Goal: Task Accomplishment & Management: Use online tool/utility

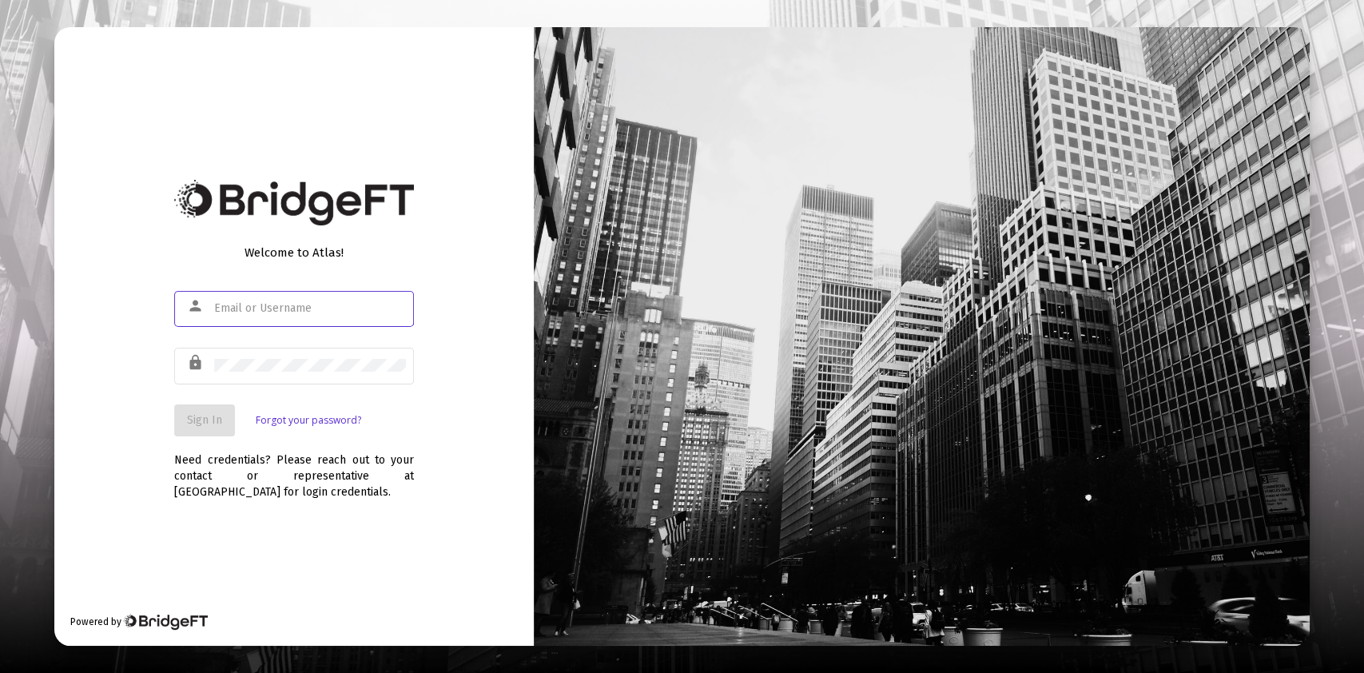
type input "[PERSON_NAME][EMAIL_ADDRESS][DOMAIN_NAME]"
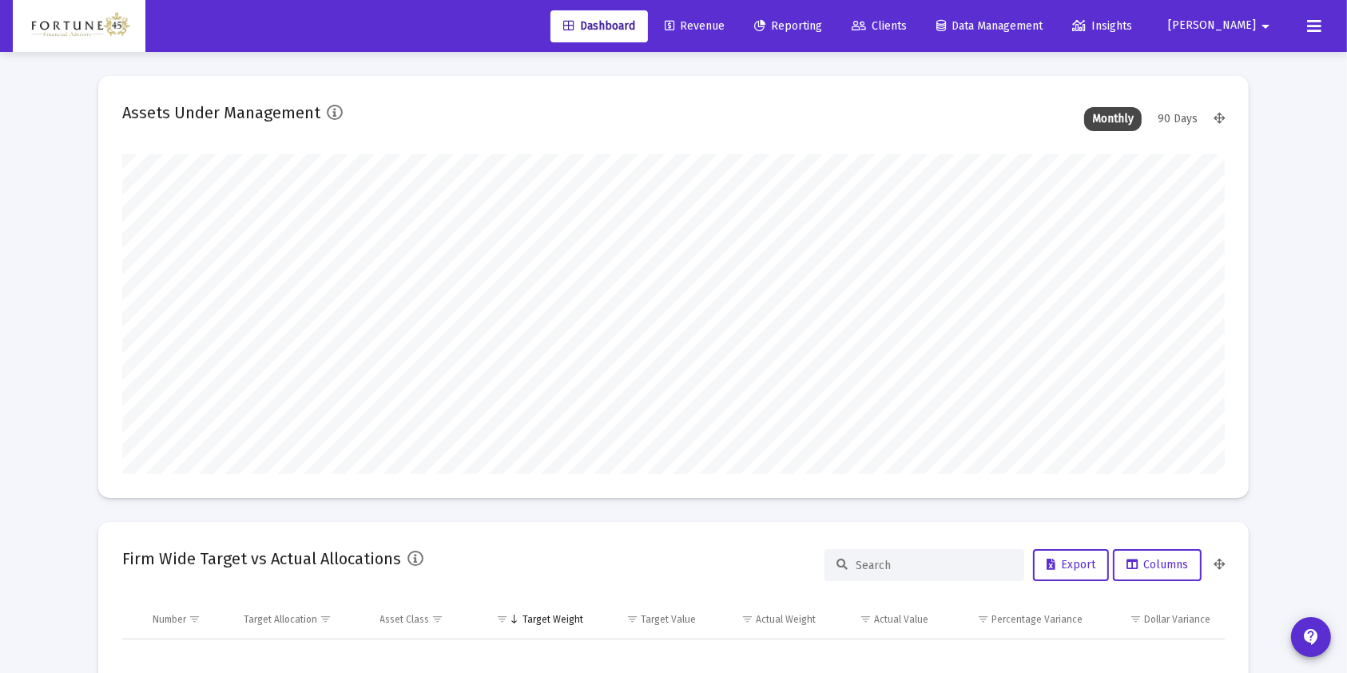
scroll to position [320, 594]
type input "[DATE]"
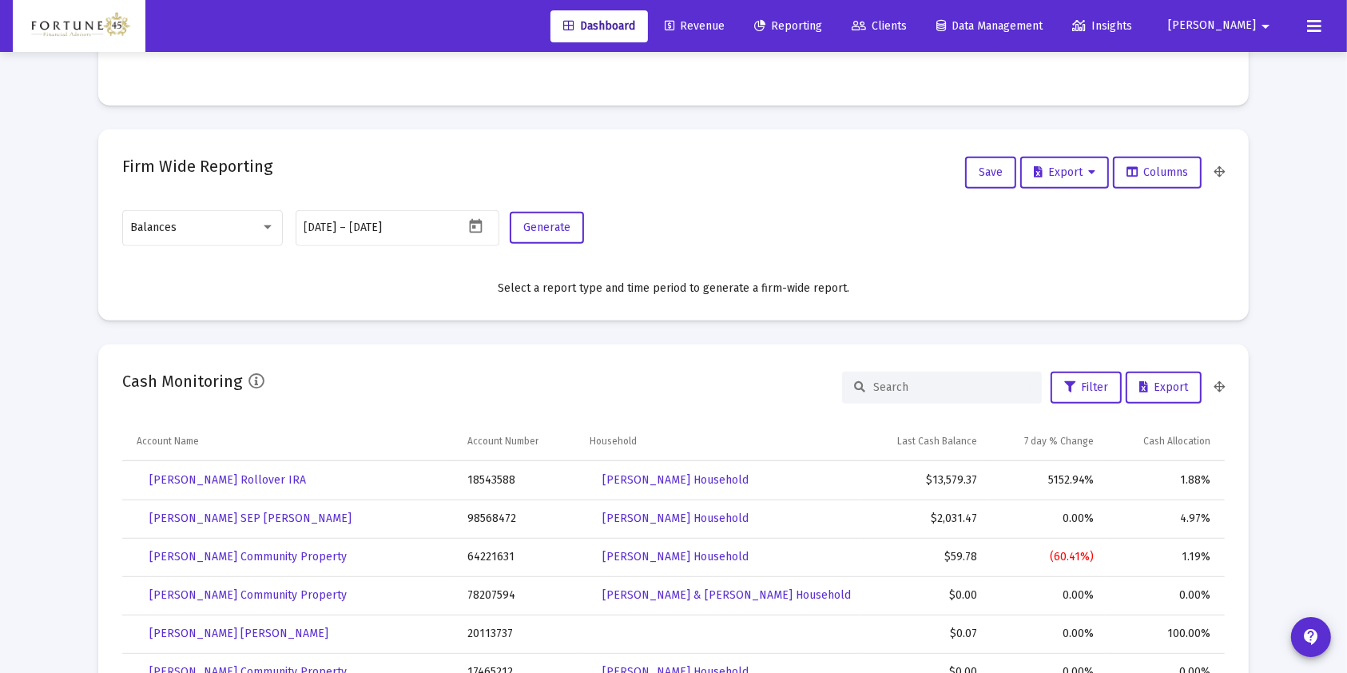
scroll to position [639, 0]
click at [206, 229] on div "Balances" at bounding box center [195, 226] width 129 height 13
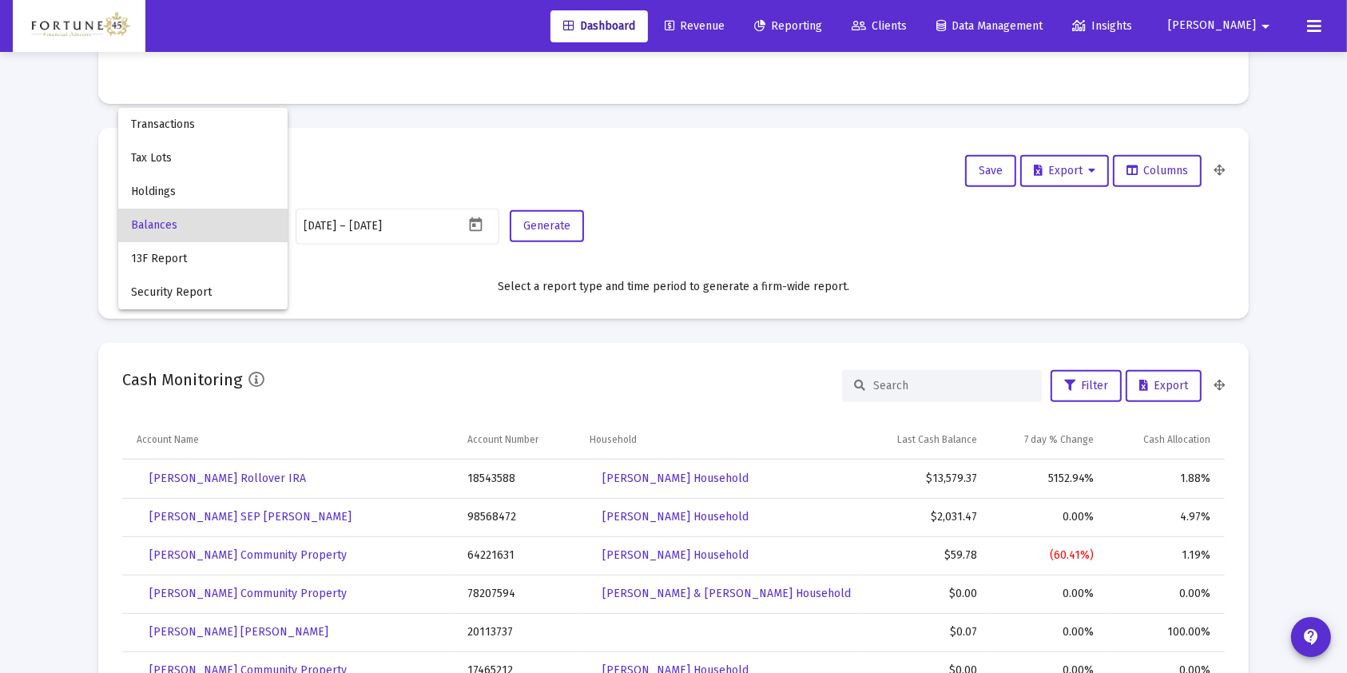
scroll to position [320, 515]
click at [221, 130] on span "Transactions" at bounding box center [203, 125] width 144 height 34
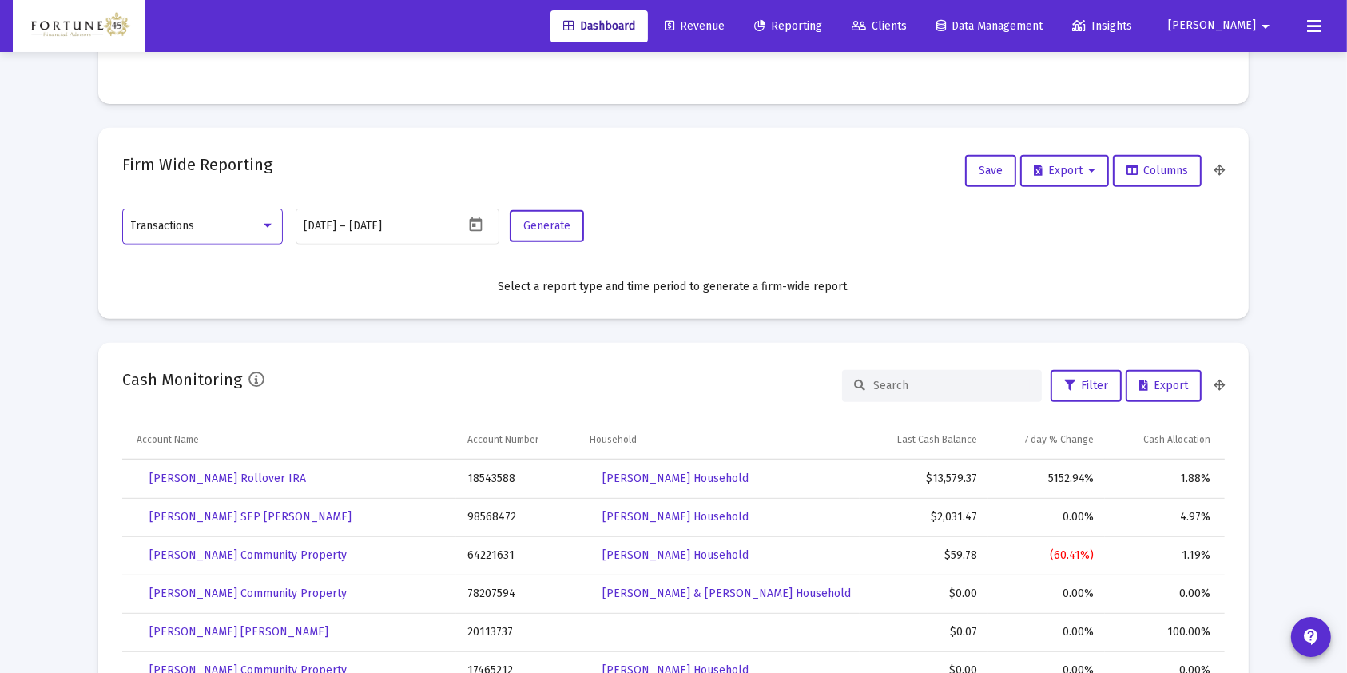
click at [479, 221] on icon "Open calendar" at bounding box center [475, 224] width 13 height 14
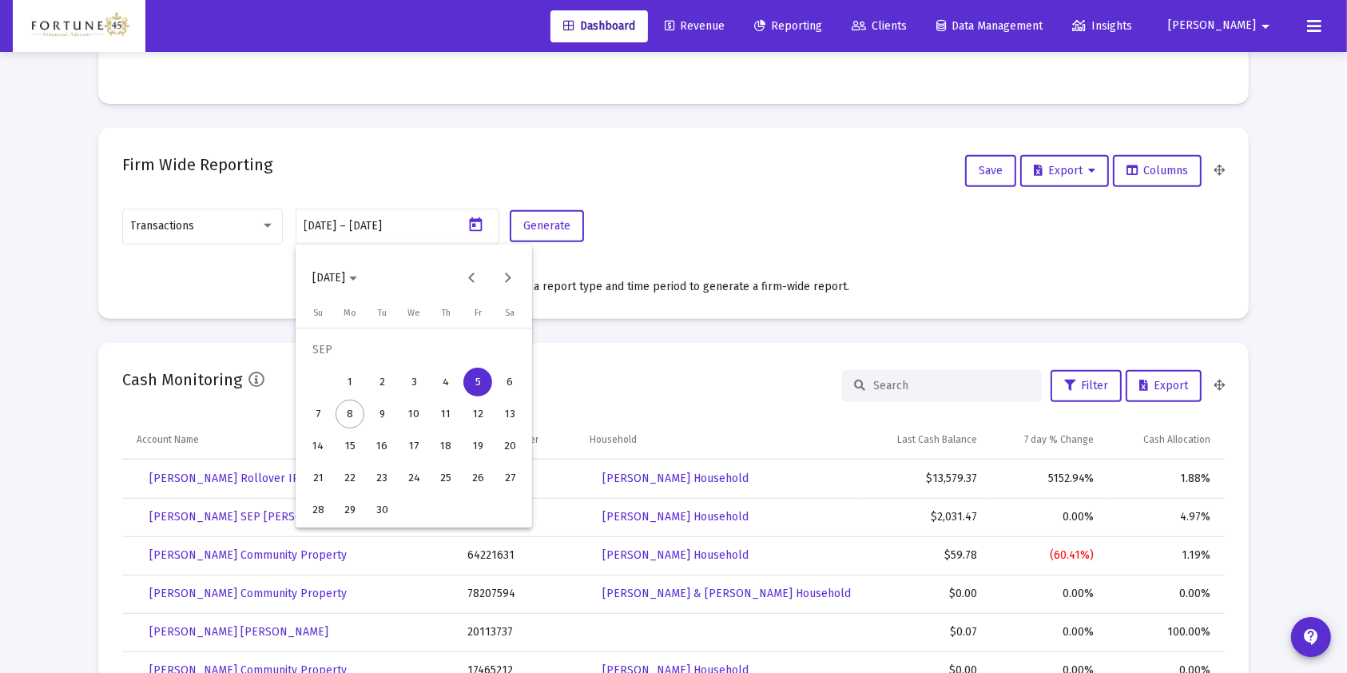
click at [355, 381] on div "1" at bounding box center [350, 382] width 29 height 29
type input "[DATE]"
click at [347, 417] on div "8" at bounding box center [350, 414] width 29 height 29
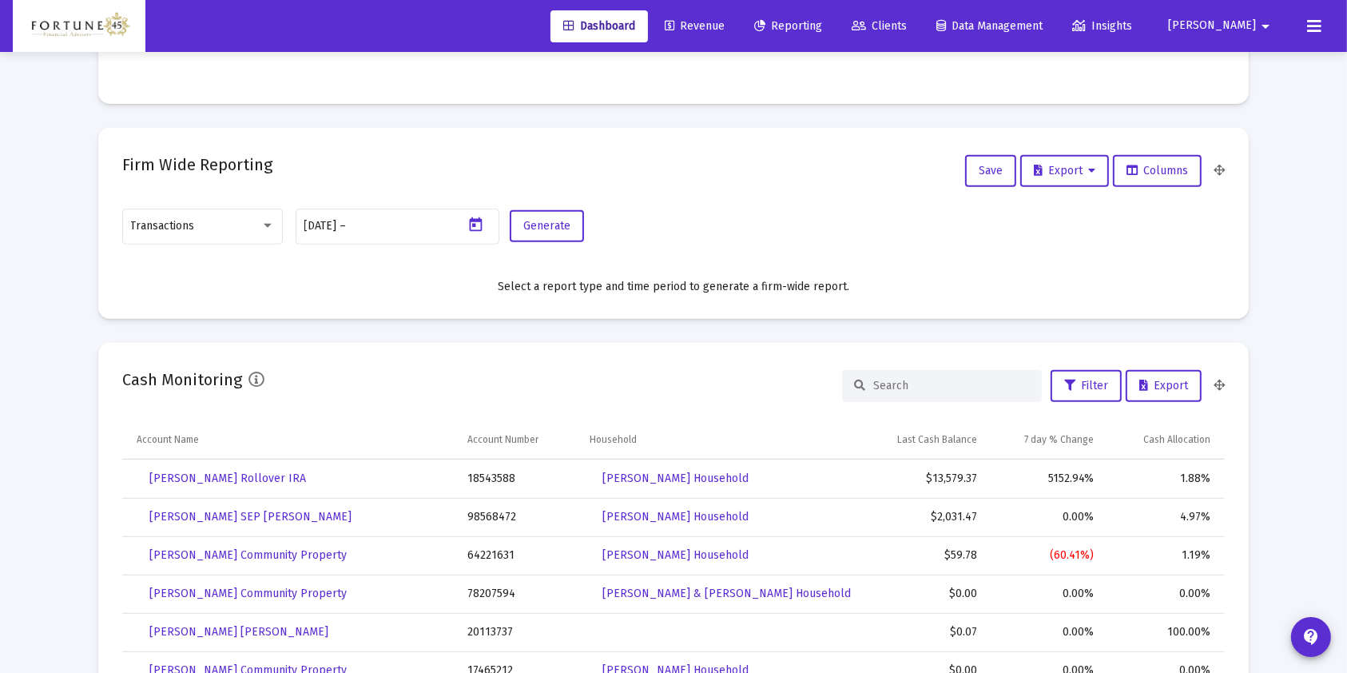
type input "[DATE]"
click at [560, 211] on button "Generate" at bounding box center [547, 226] width 74 height 32
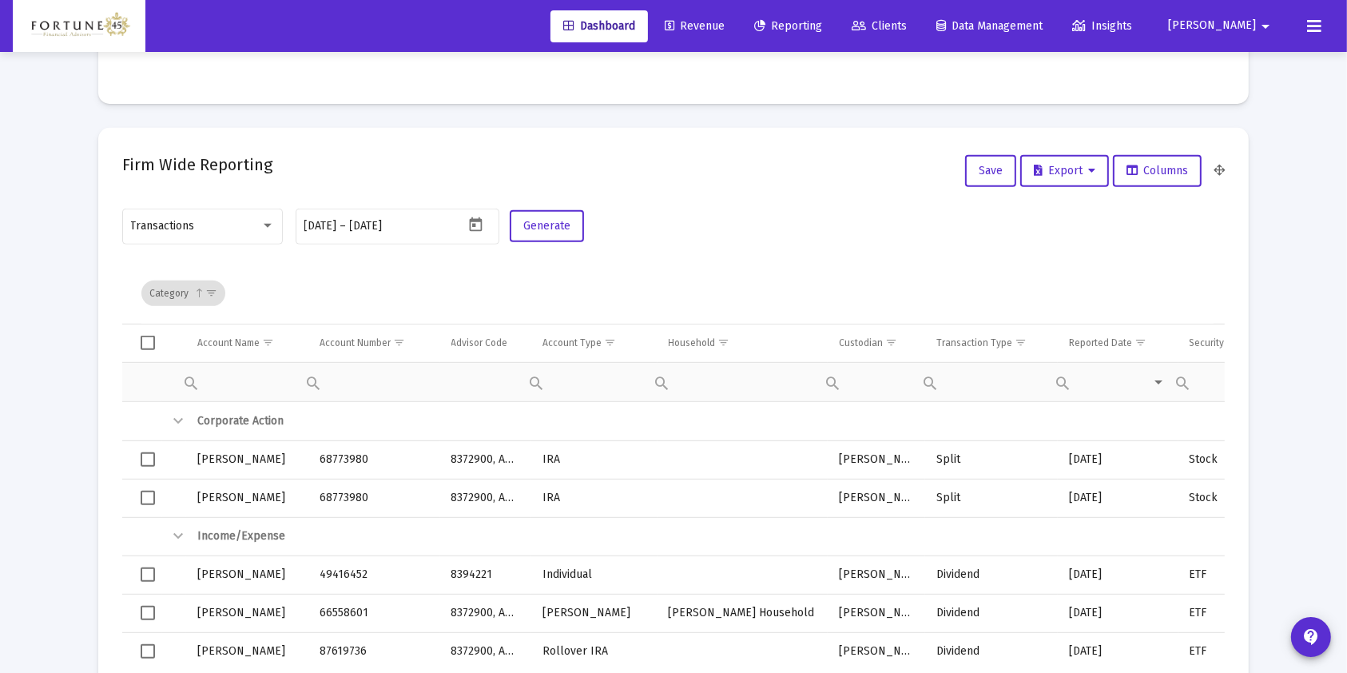
click at [994, 341] on div "Transaction Type" at bounding box center [975, 342] width 76 height 13
click at [1017, 338] on span "Show filter options for column 'Transaction Type'" at bounding box center [1023, 342] width 12 height 12
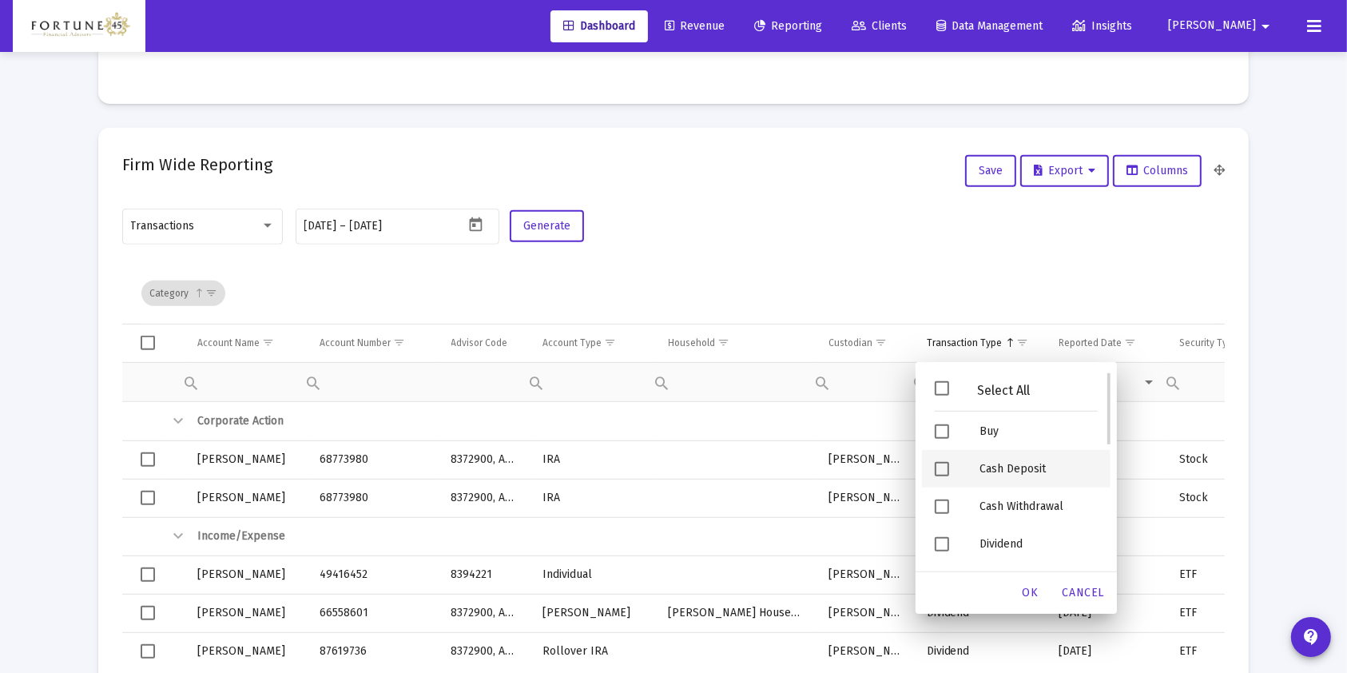
click at [960, 467] on div "Filter options" at bounding box center [944, 469] width 45 height 38
click at [1036, 595] on span "OK" at bounding box center [1031, 593] width 16 height 14
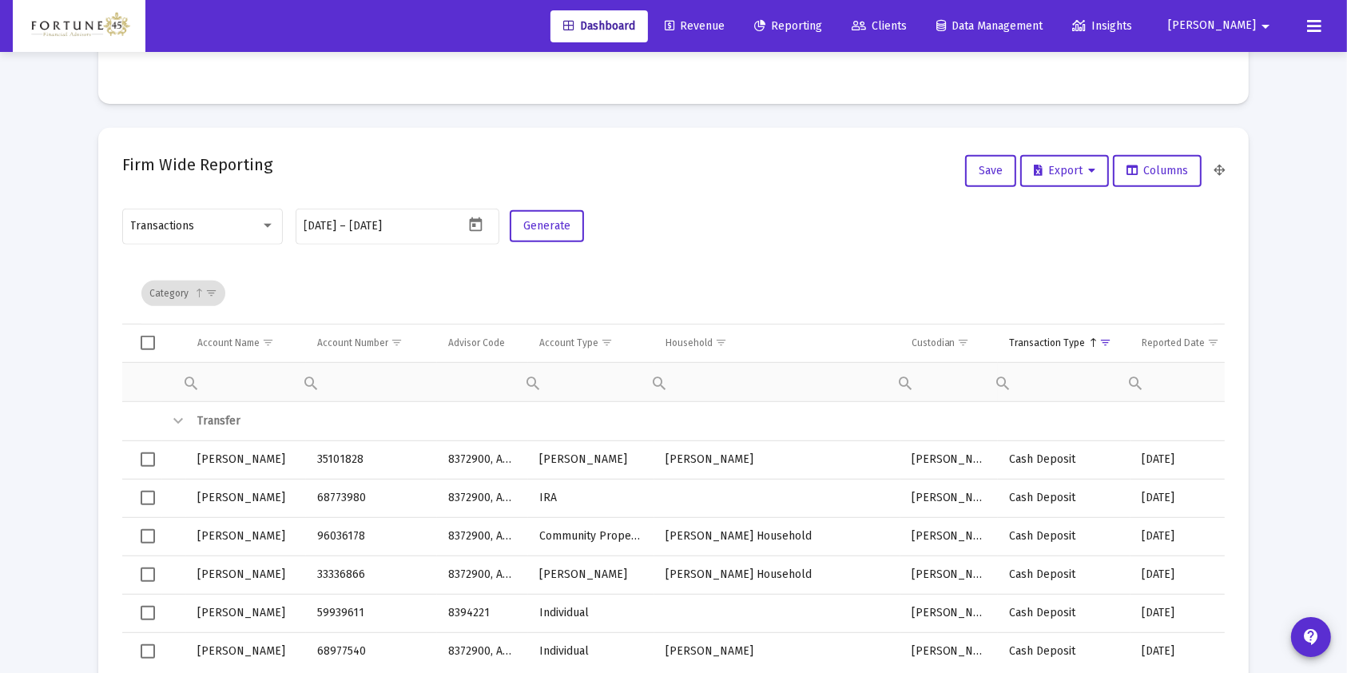
click at [149, 344] on span "Select all" at bounding box center [148, 343] width 14 height 14
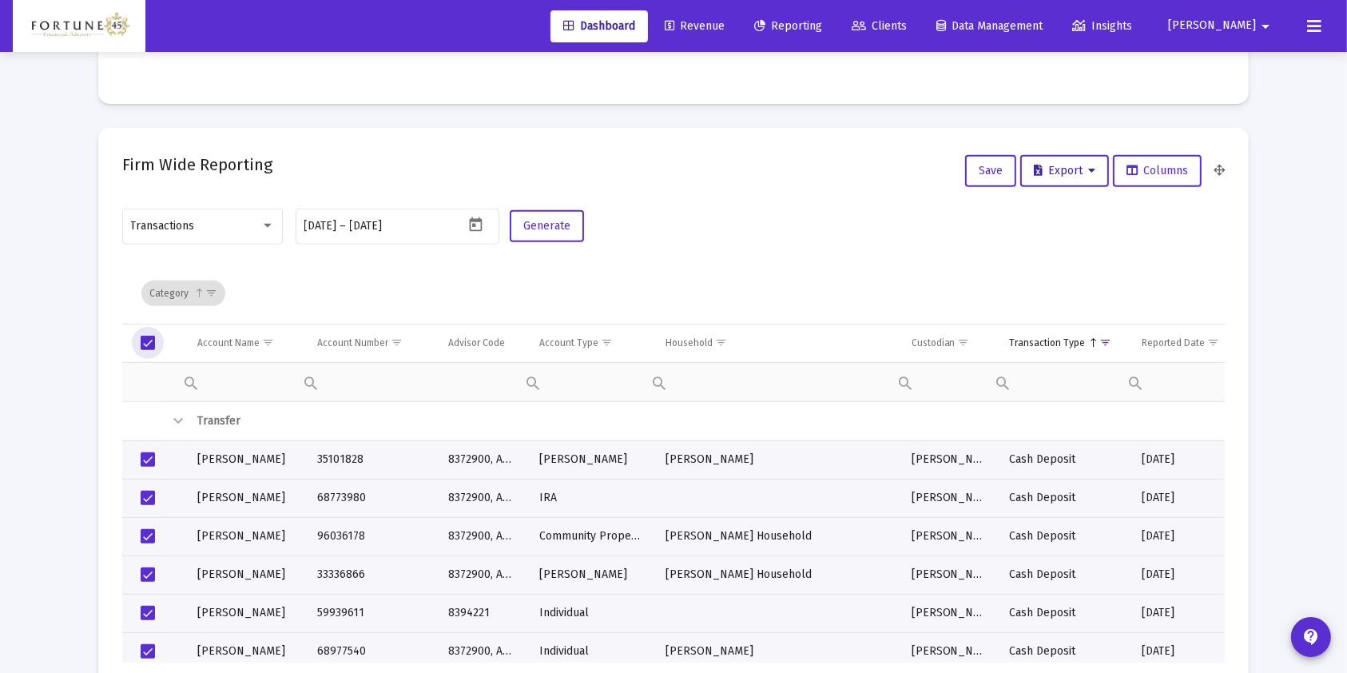
click at [1064, 181] on button "Export" at bounding box center [1064, 171] width 89 height 32
click at [1055, 221] on button "Export All Rows" at bounding box center [1070, 212] width 109 height 38
